Goal: Task Accomplishment & Management: Manage account settings

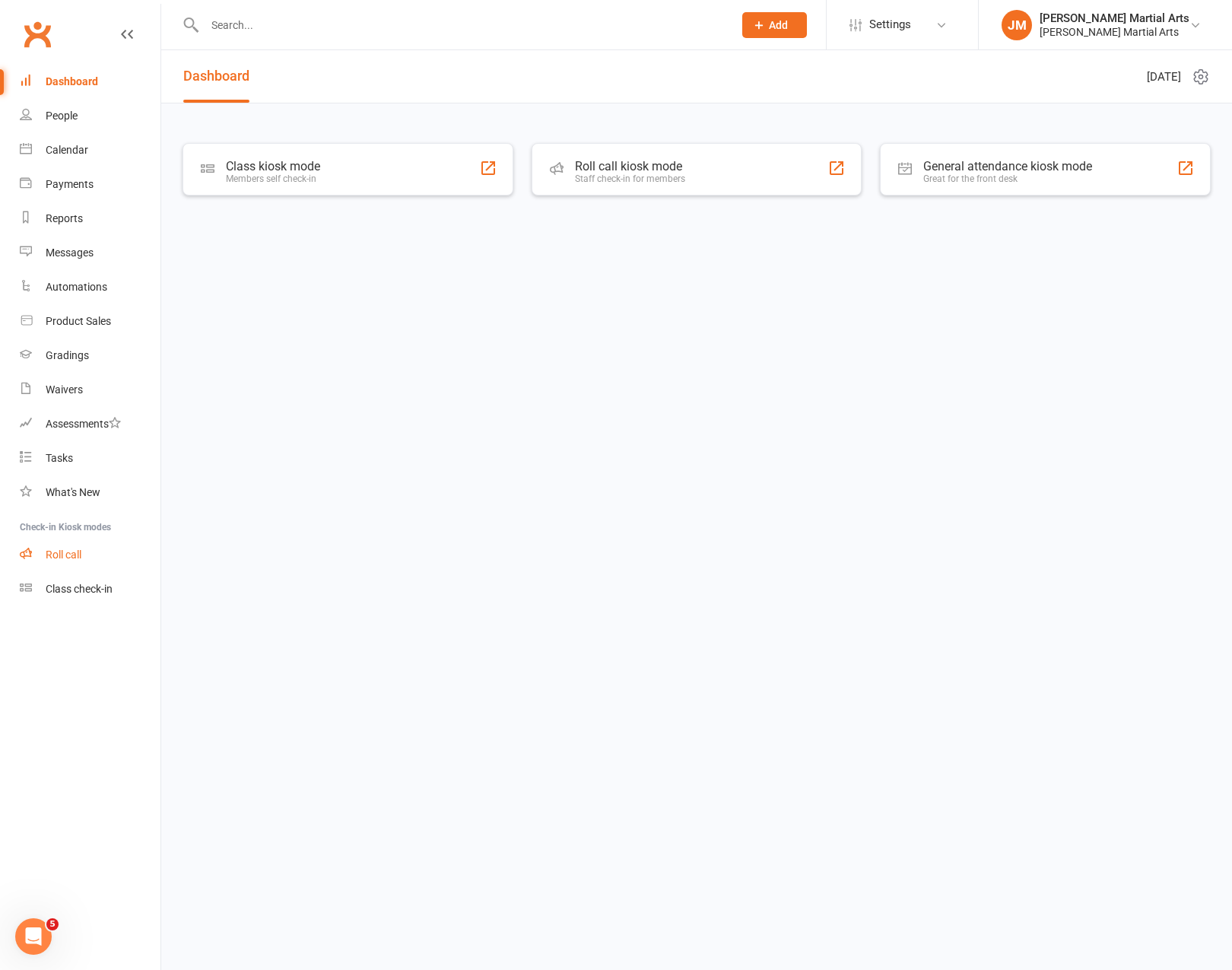
click at [73, 557] on div "Roll call" at bounding box center [63, 555] width 36 height 12
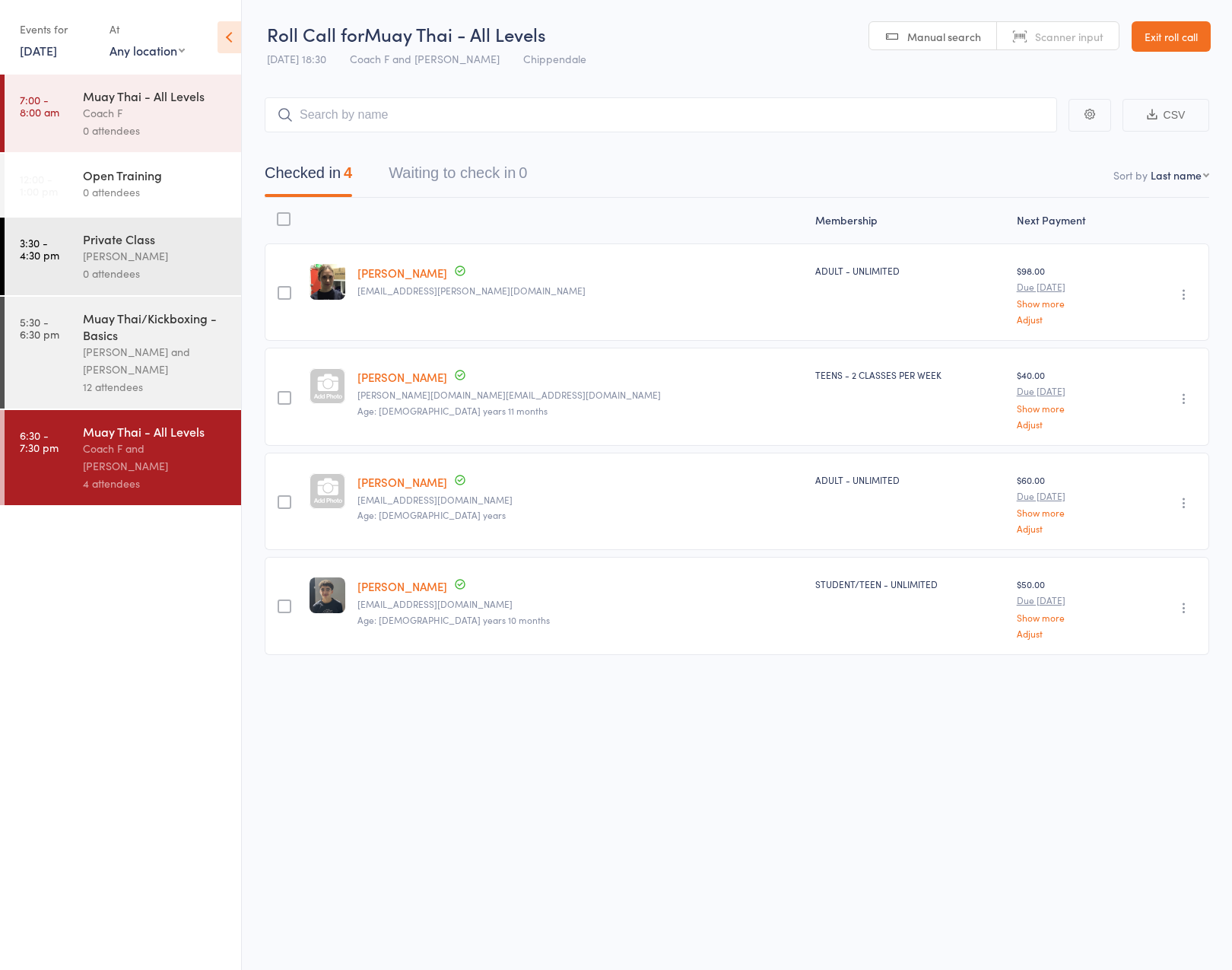
click at [181, 376] on div "[PERSON_NAME] and [PERSON_NAME]" at bounding box center [155, 360] width 146 height 35
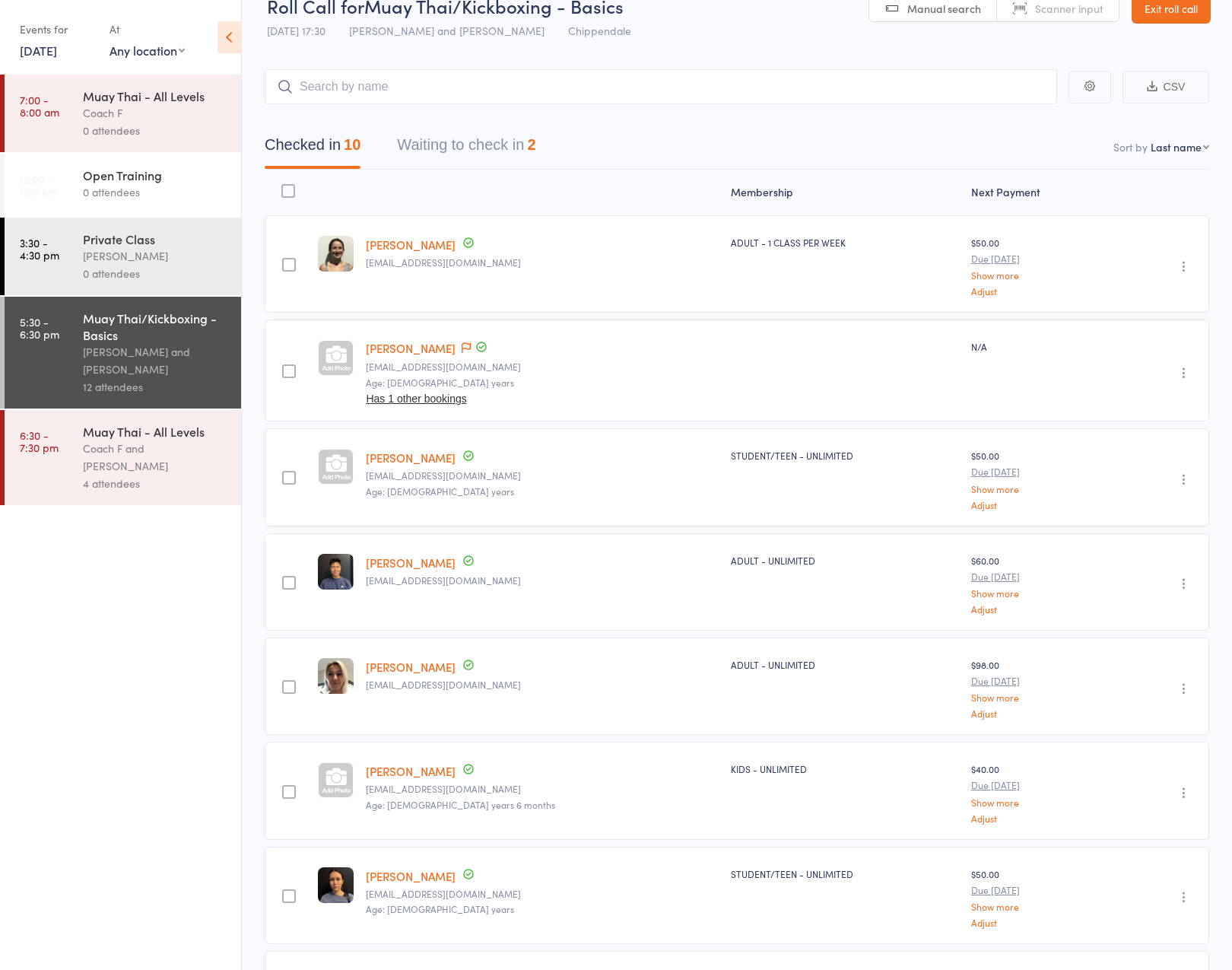
scroll to position [34, 0]
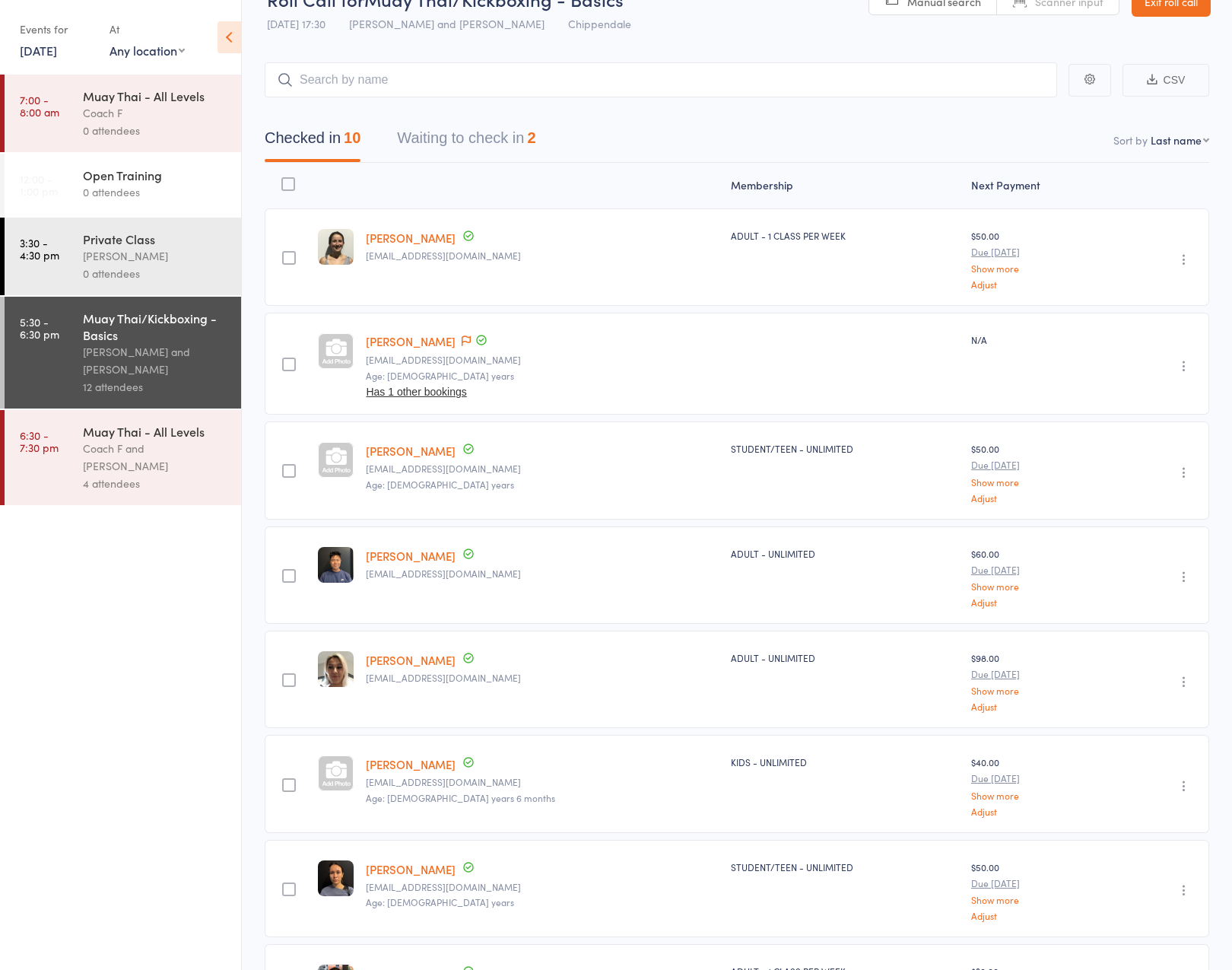
click at [416, 348] on div "Frederick Au fredericksyau@gmail.com Age: 25 years Has 1 other bookings" at bounding box center [542, 363] width 365 height 102
click at [462, 342] on icon at bounding box center [466, 341] width 9 height 11
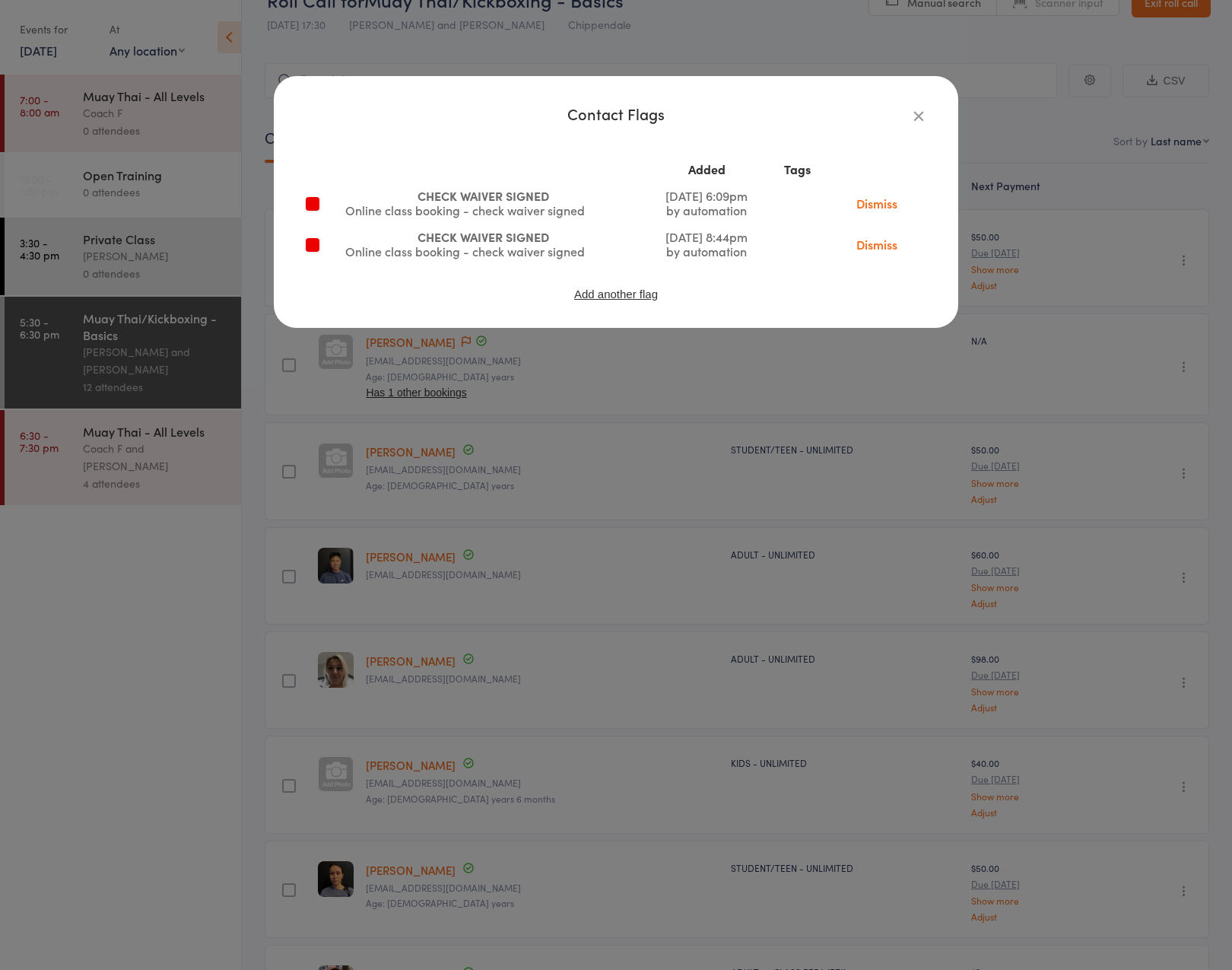
click at [880, 203] on link "Dismiss" at bounding box center [877, 203] width 64 height 17
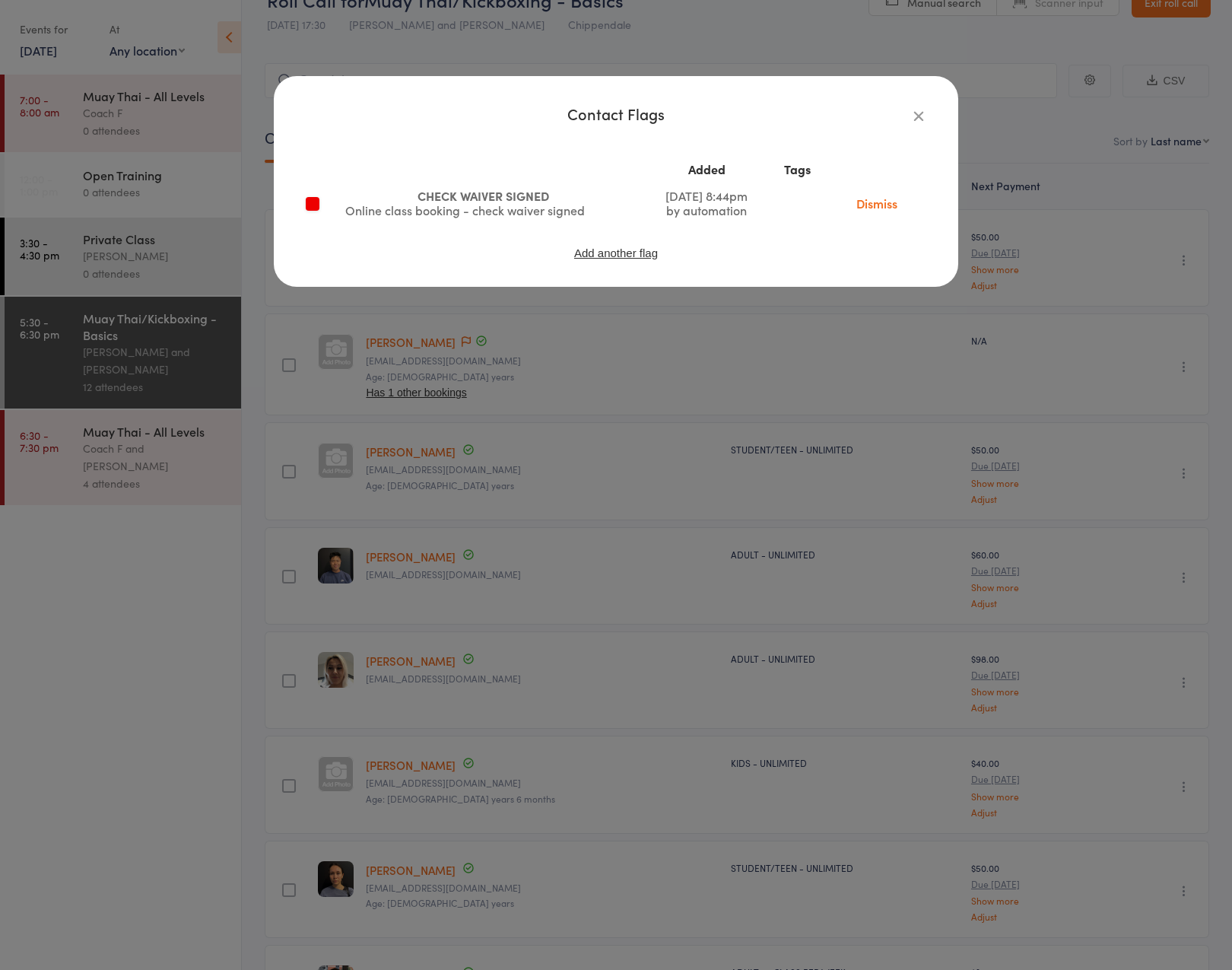
click at [873, 204] on link "Dismiss" at bounding box center [877, 203] width 64 height 17
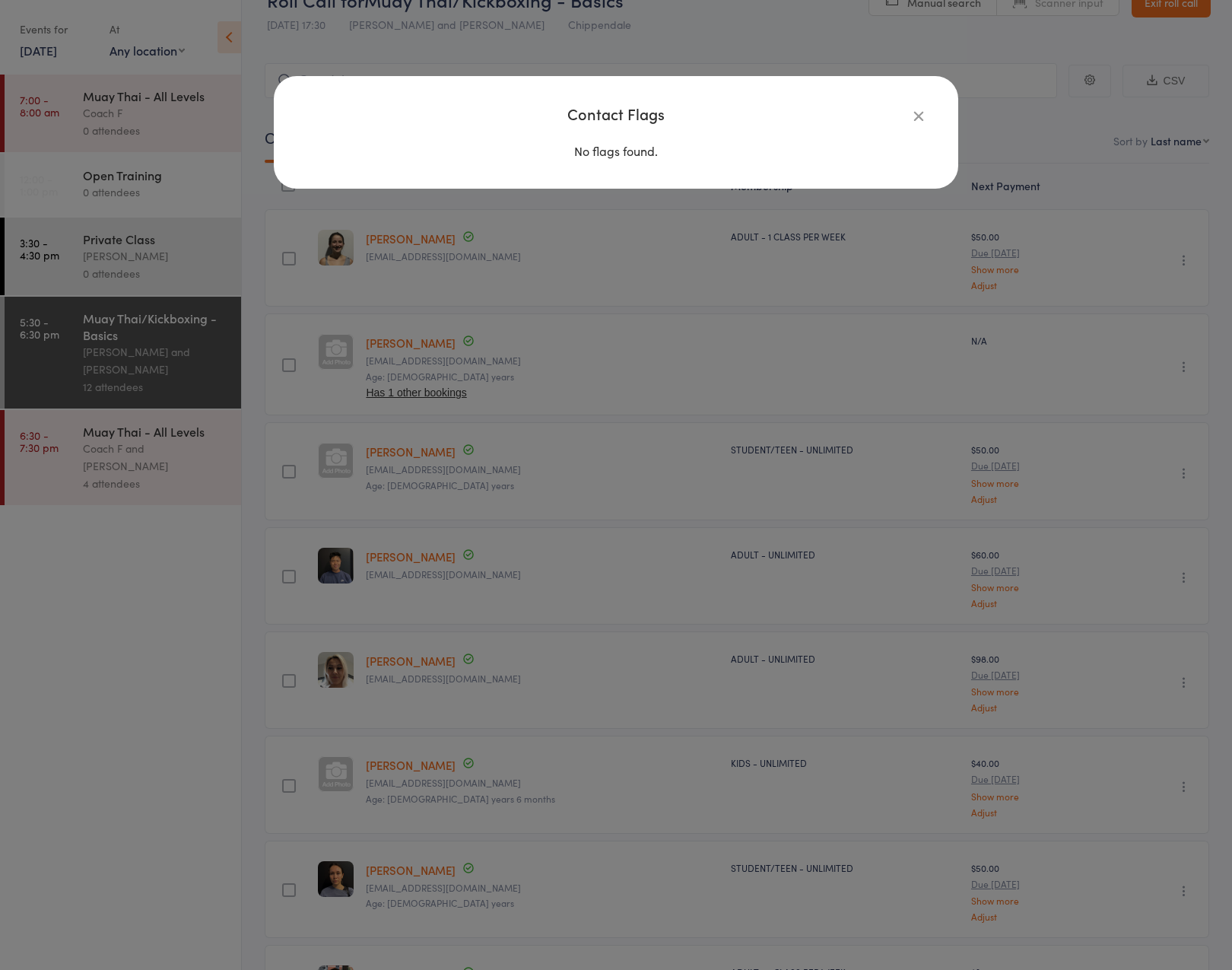
click at [422, 312] on div "Contact Flags No flags found." at bounding box center [616, 485] width 1232 height 970
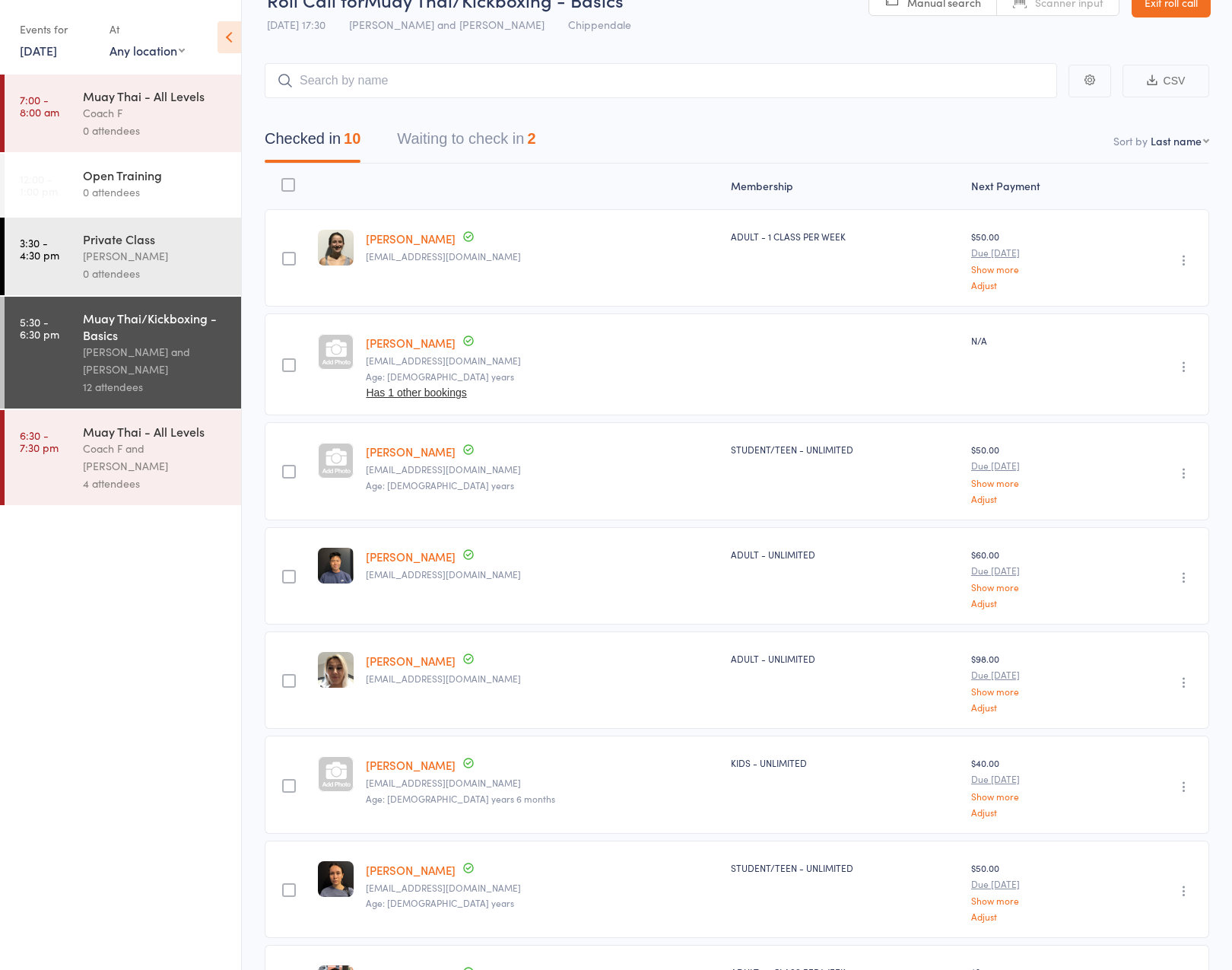
click at [405, 339] on link "Frederick Au" at bounding box center [411, 342] width 90 height 16
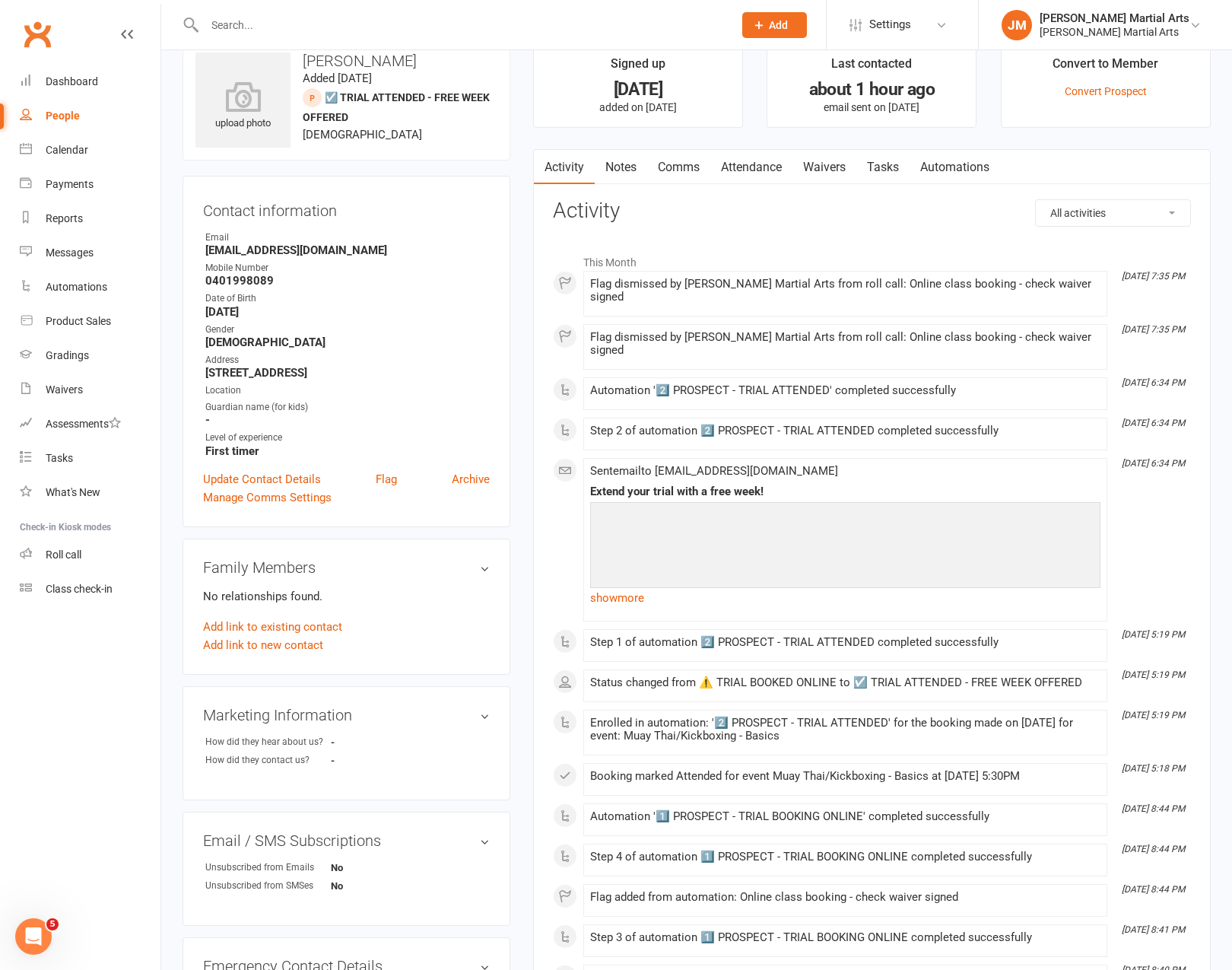
scroll to position [37, 0]
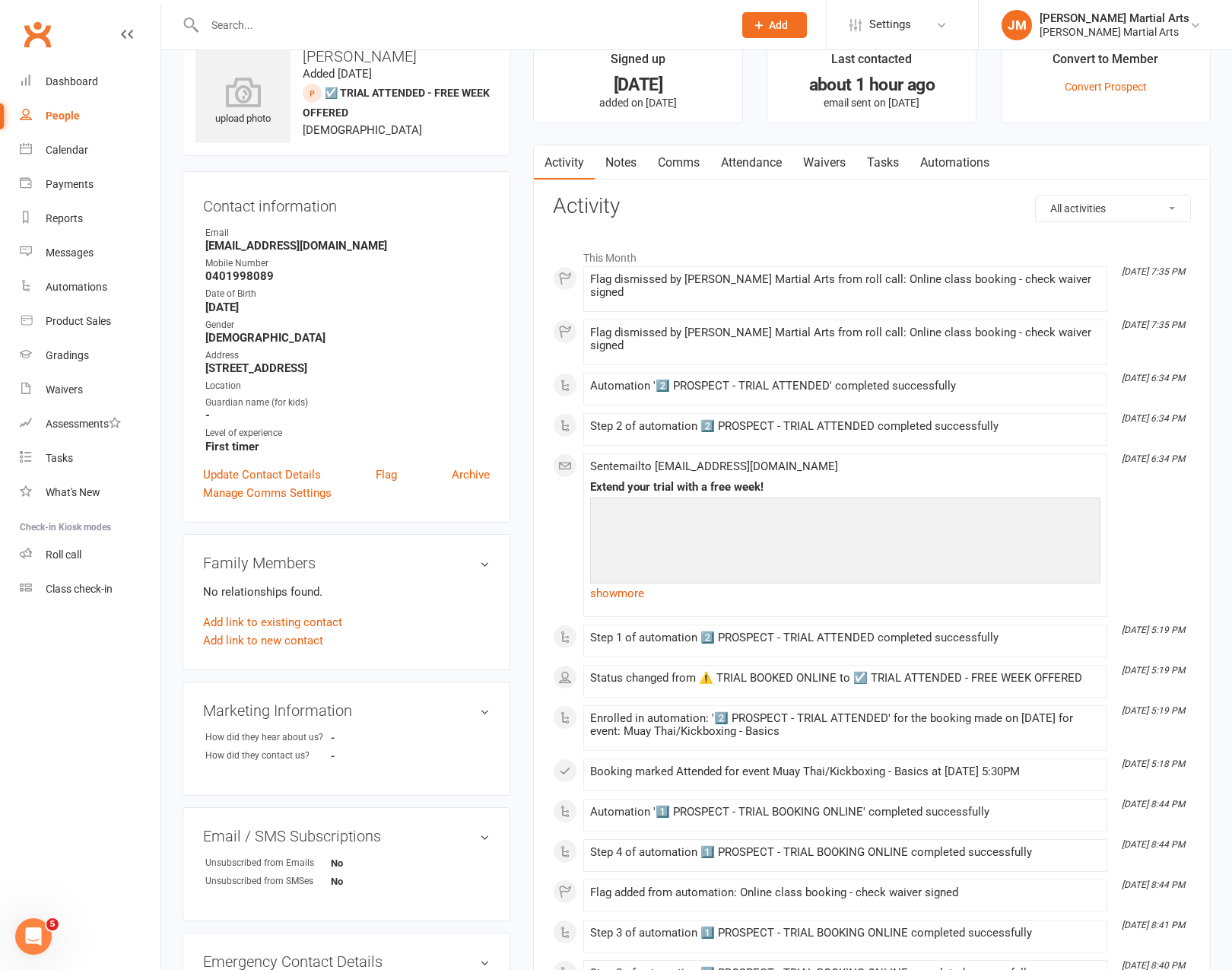
click at [626, 165] on link "Notes" at bounding box center [621, 163] width 53 height 35
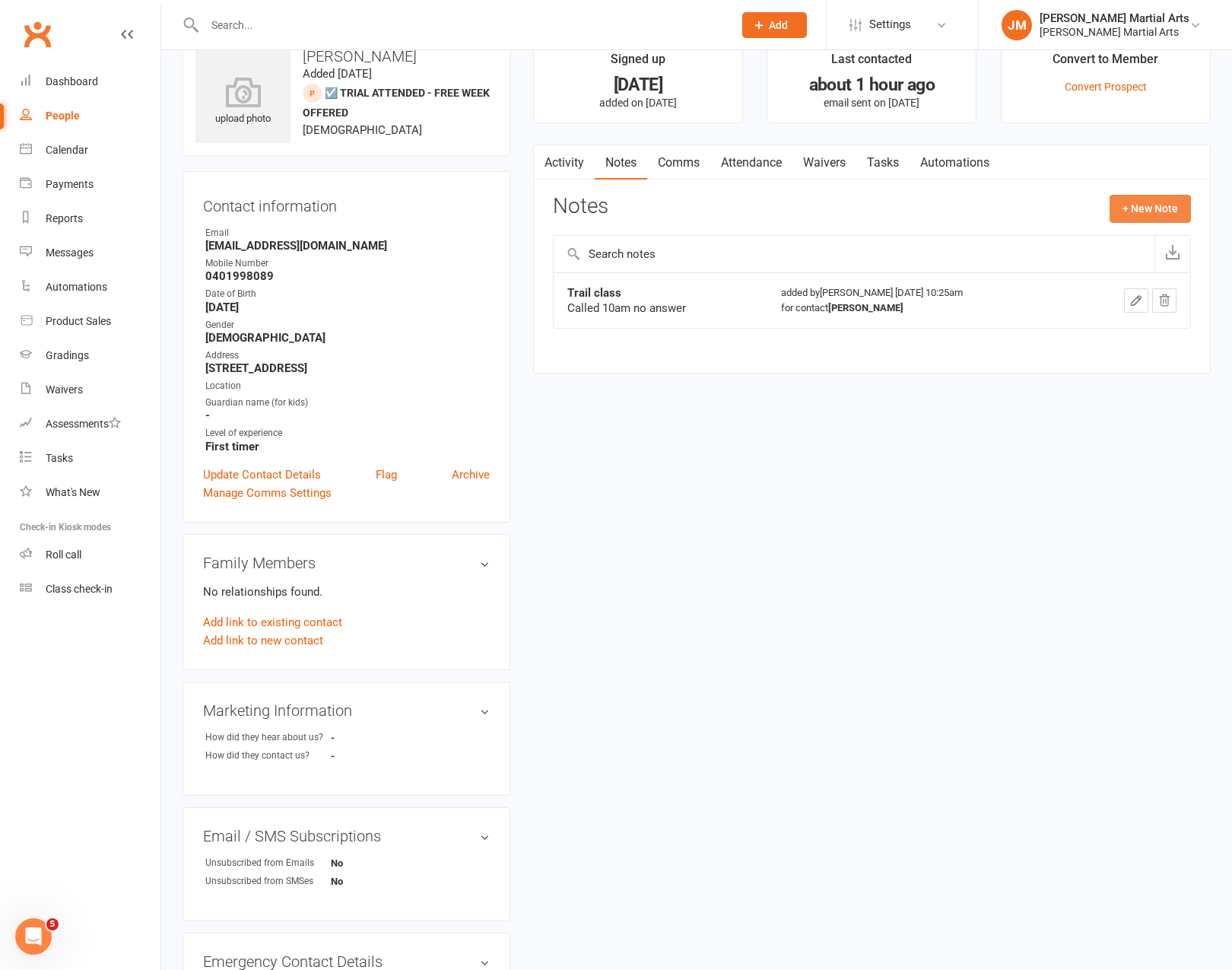
click at [1148, 209] on button "+ New Note" at bounding box center [1150, 209] width 82 height 27
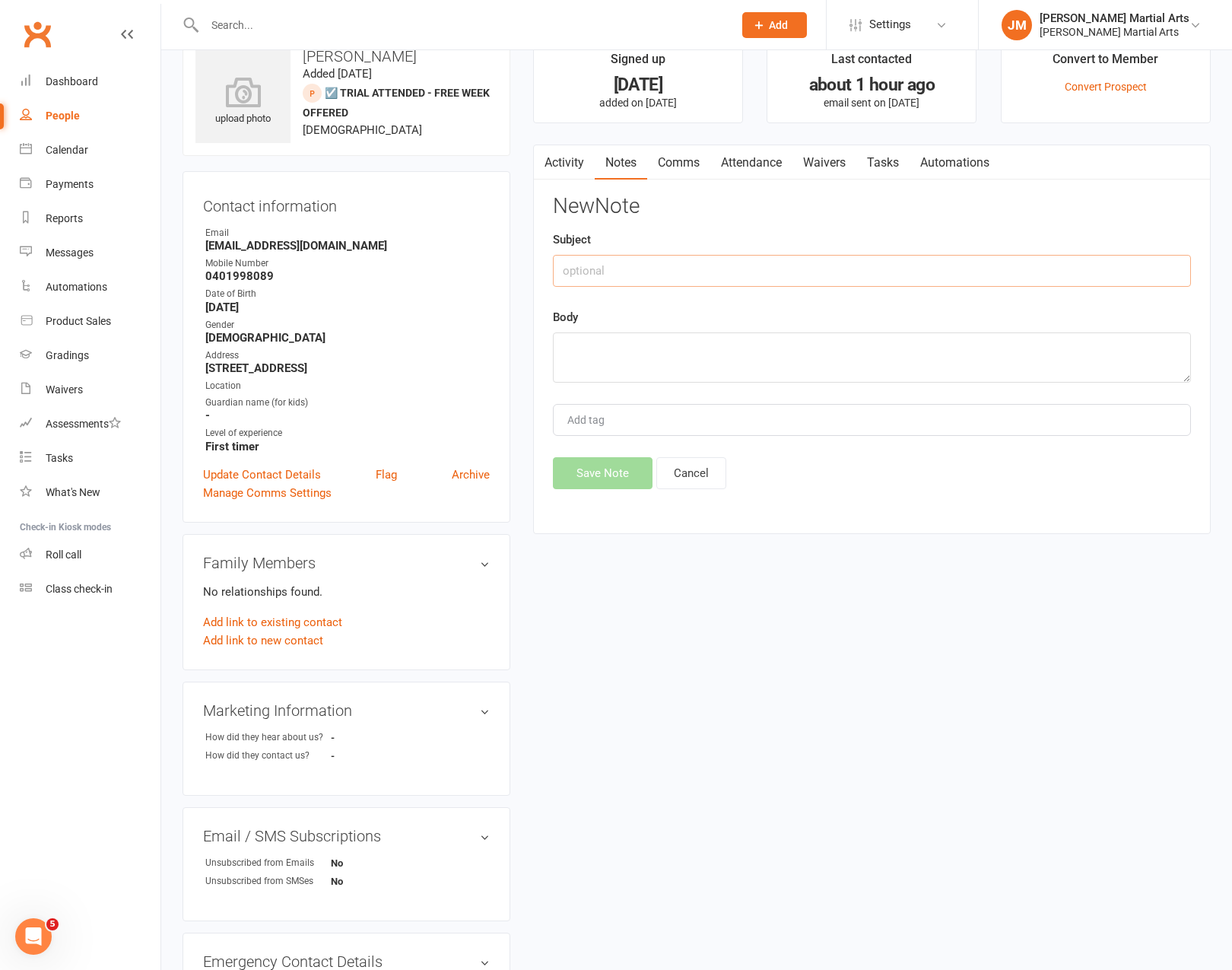
click at [686, 272] on input "text" at bounding box center [872, 271] width 638 height 32
drag, startPoint x: 955, startPoint y: 270, endPoint x: 690, endPoint y: 267, distance: 265.0
click at [690, 267] on input "Attended trial - said he would think about doing a week trial (trying" at bounding box center [872, 269] width 638 height 32
drag, startPoint x: 885, startPoint y: 268, endPoint x: 914, endPoint y: 269, distance: 29.0
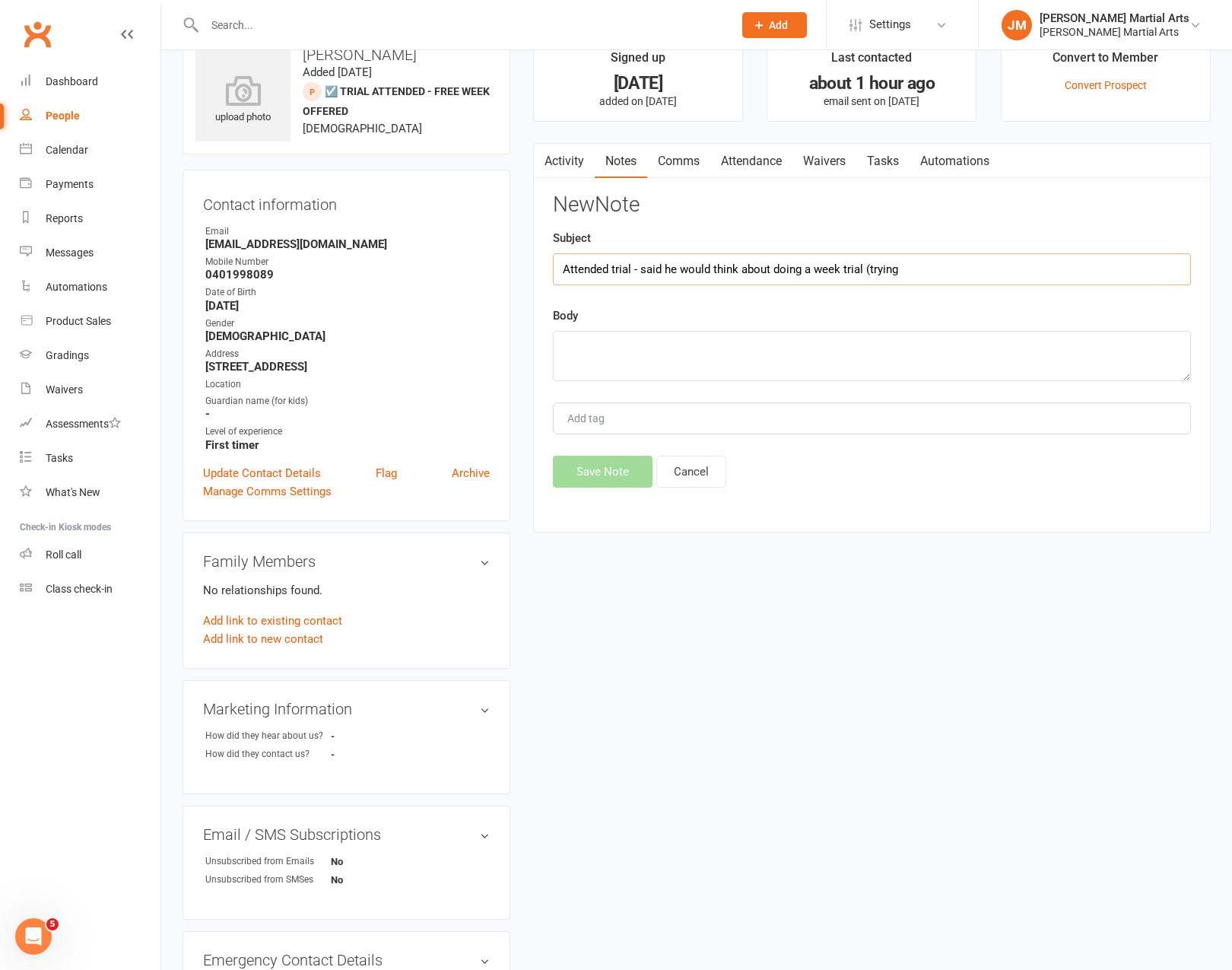
click at [885, 268] on input "Attended trial - said he would think about doing a week trial (trying" at bounding box center [872, 269] width 638 height 32
drag, startPoint x: 914, startPoint y: 269, endPoint x: 632, endPoint y: 274, distance: 282.0
click at [632, 274] on input "Attended trial - said he would think about doing a week trial (trying" at bounding box center [872, 269] width 638 height 32
drag, startPoint x: 732, startPoint y: 267, endPoint x: 650, endPoint y: 274, distance: 82.3
click at [650, 274] on input "Attended trial - see notes" at bounding box center [872, 269] width 638 height 32
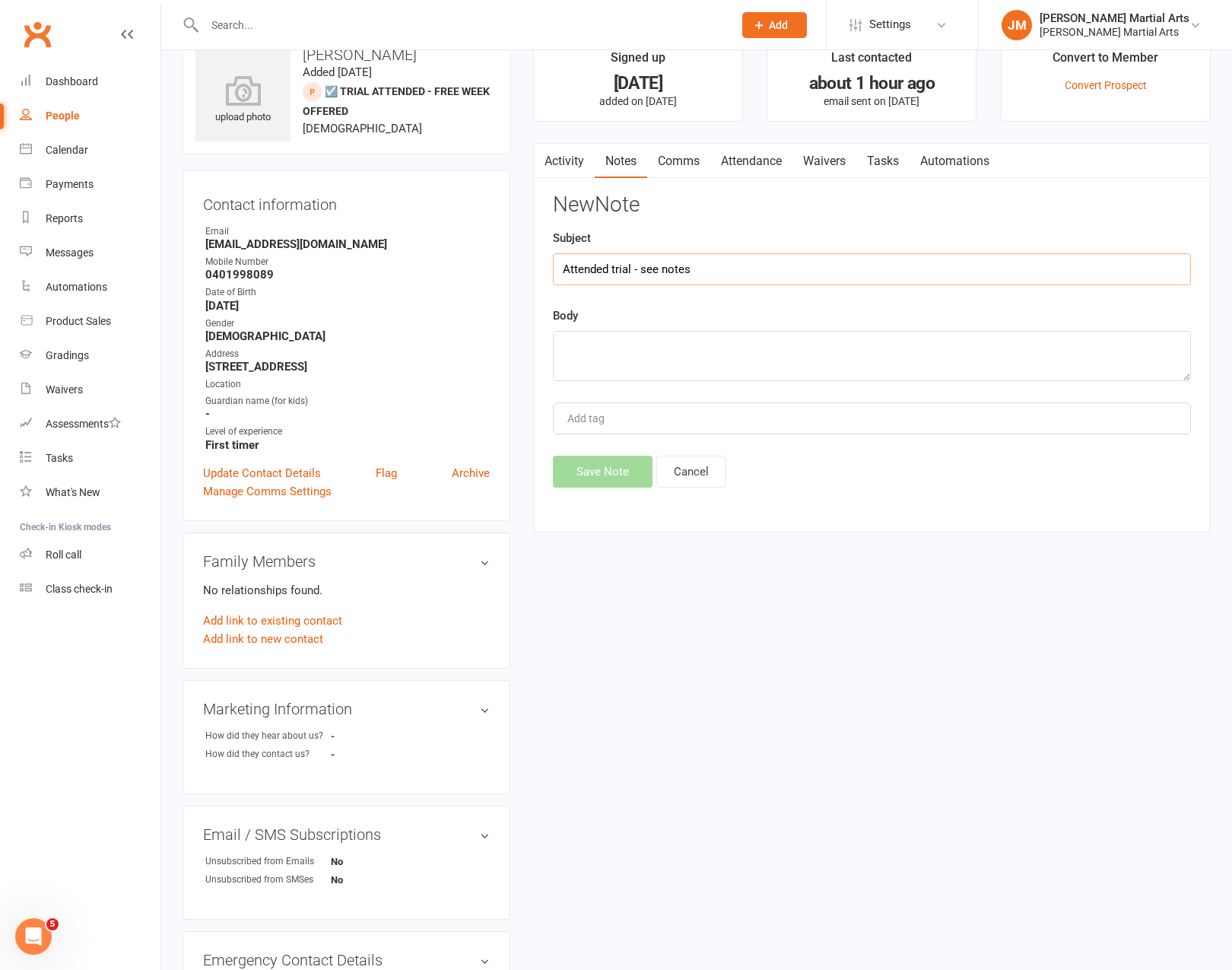
click at [725, 278] on input "Attended trial - see notes" at bounding box center [872, 269] width 638 height 32
click at [661, 271] on input "Attended trial - see notes" at bounding box center [872, 269] width 638 height 32
click at [693, 273] on input "Attended trial - see notes" at bounding box center [872, 269] width 638 height 32
type input "Attended trial - see note body"
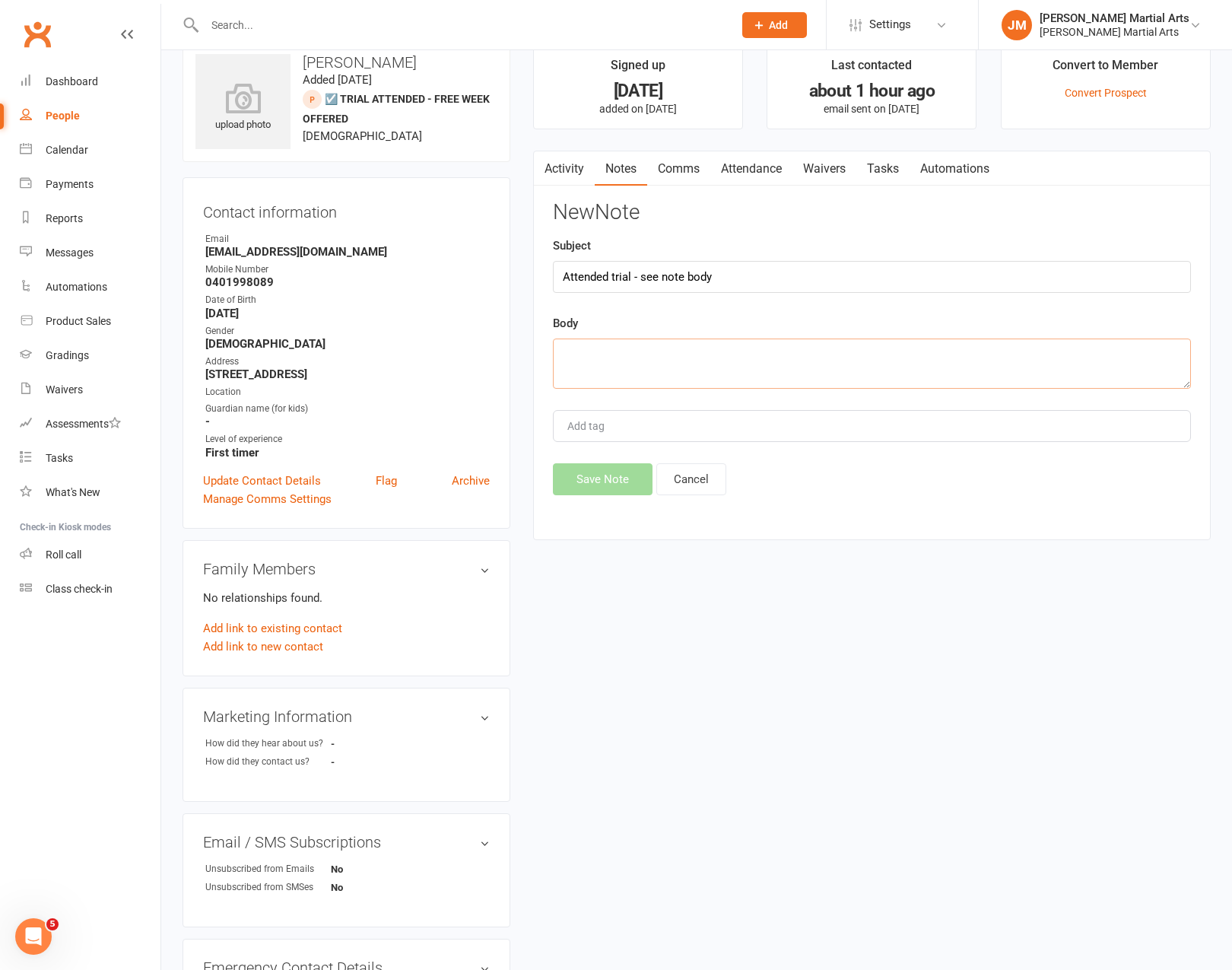
click at [718, 352] on textarea at bounding box center [872, 363] width 638 height 50
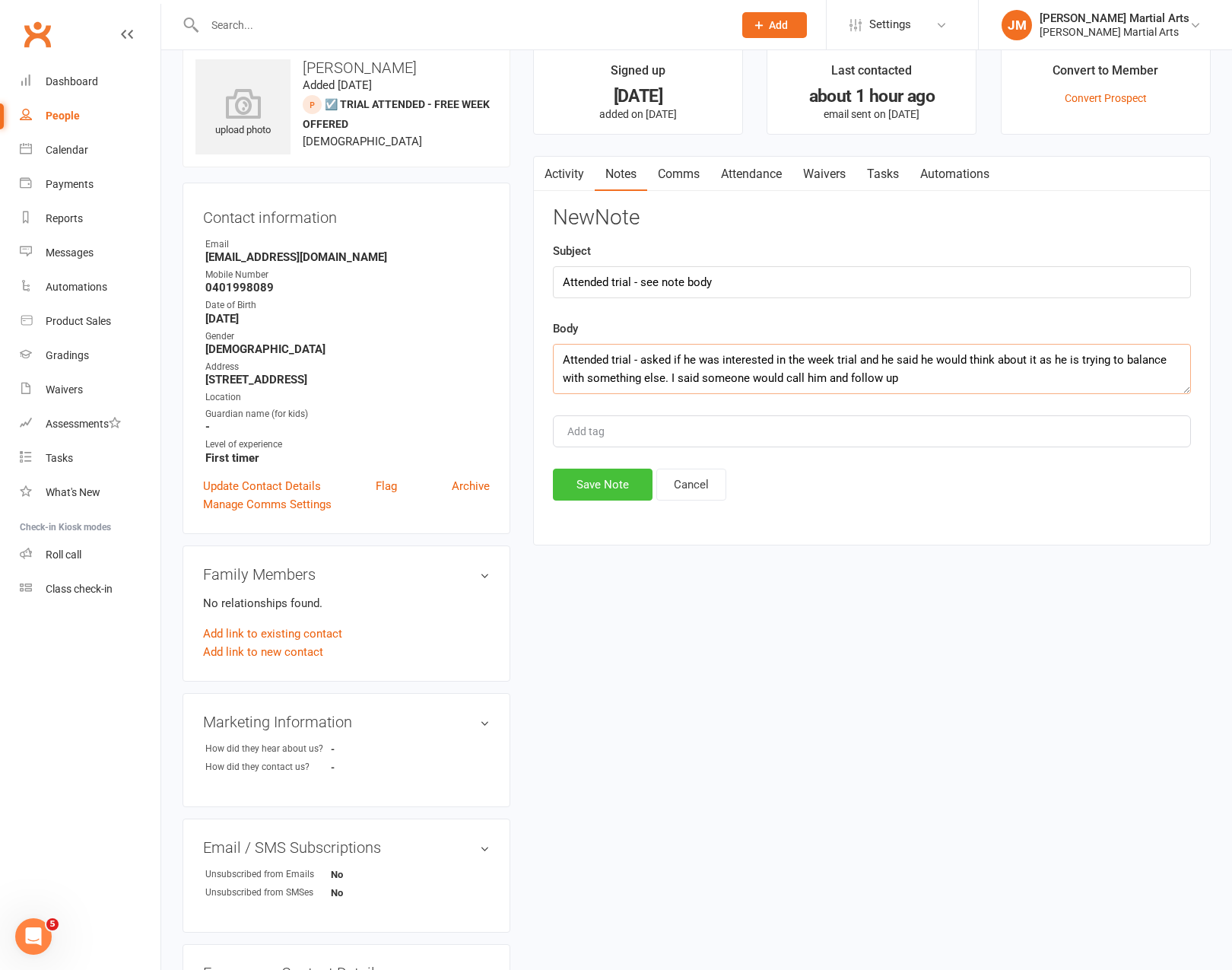
type textarea "Attended trial - asked if he was interested in the week trial and he said he wo…"
click at [616, 490] on button "Save Note" at bounding box center [603, 485] width 100 height 32
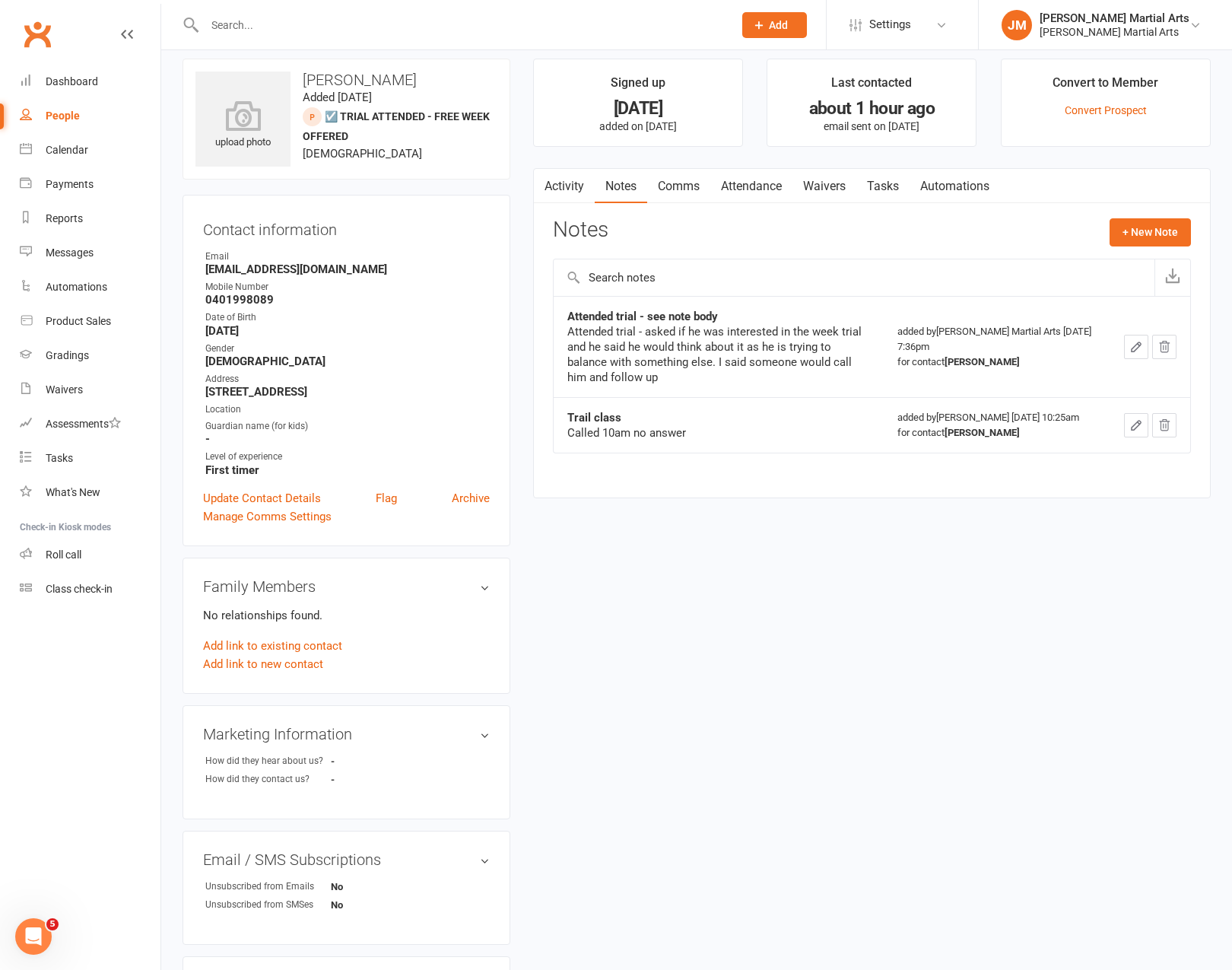
scroll to position [0, 0]
